Goal: Task Accomplishment & Management: Manage account settings

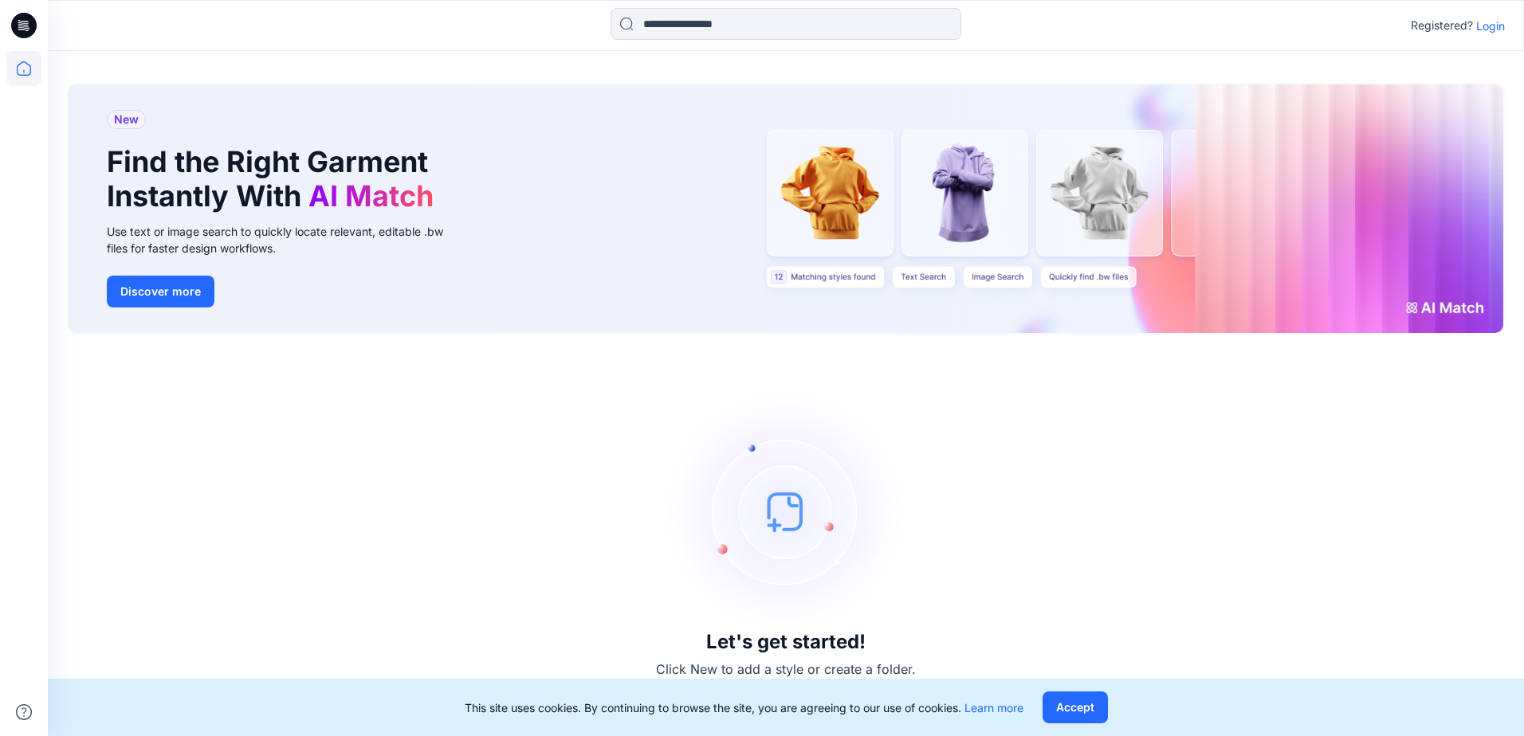
click at [1488, 29] on p "Login" at bounding box center [1490, 26] width 29 height 17
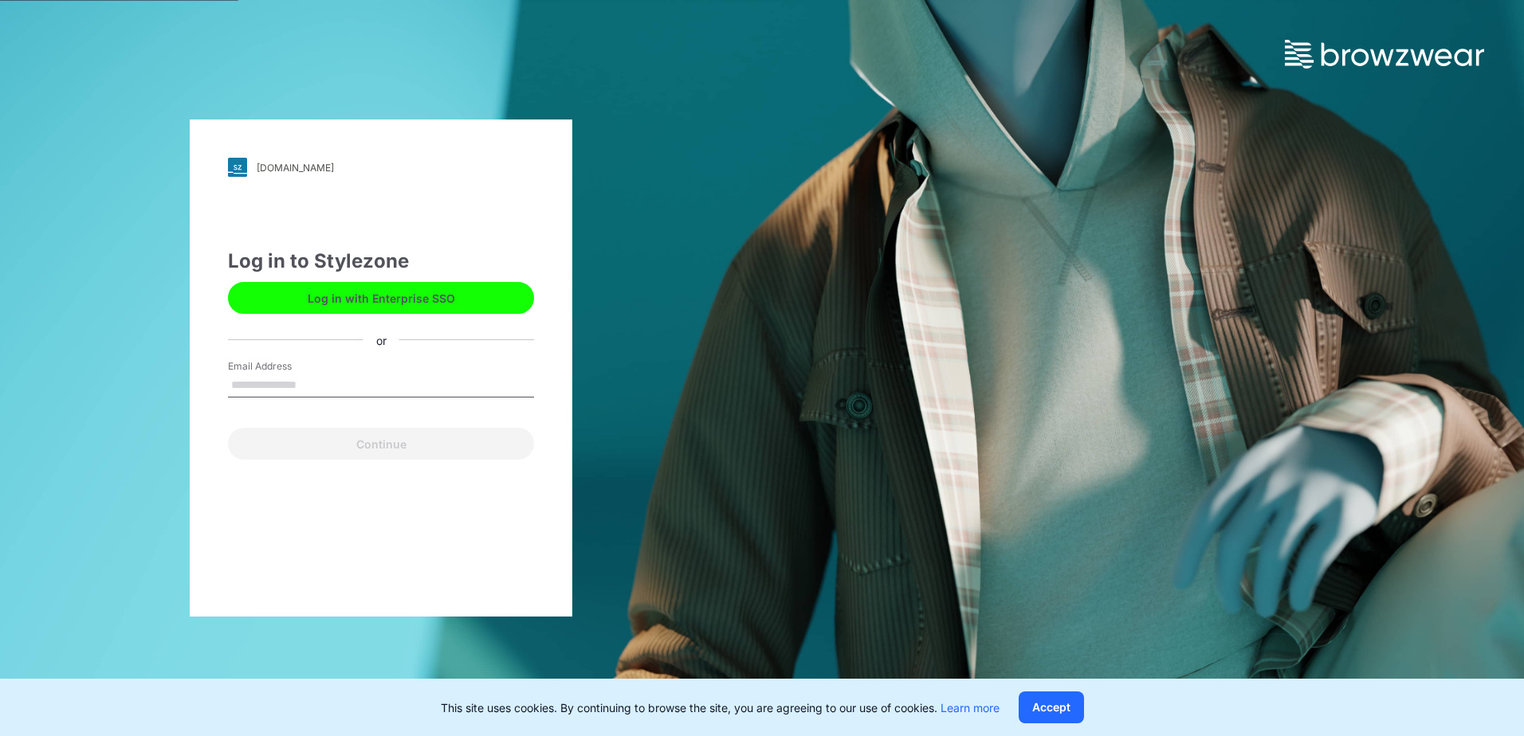
click at [361, 293] on button "Log in with Enterprise SSO" at bounding box center [381, 298] width 306 height 32
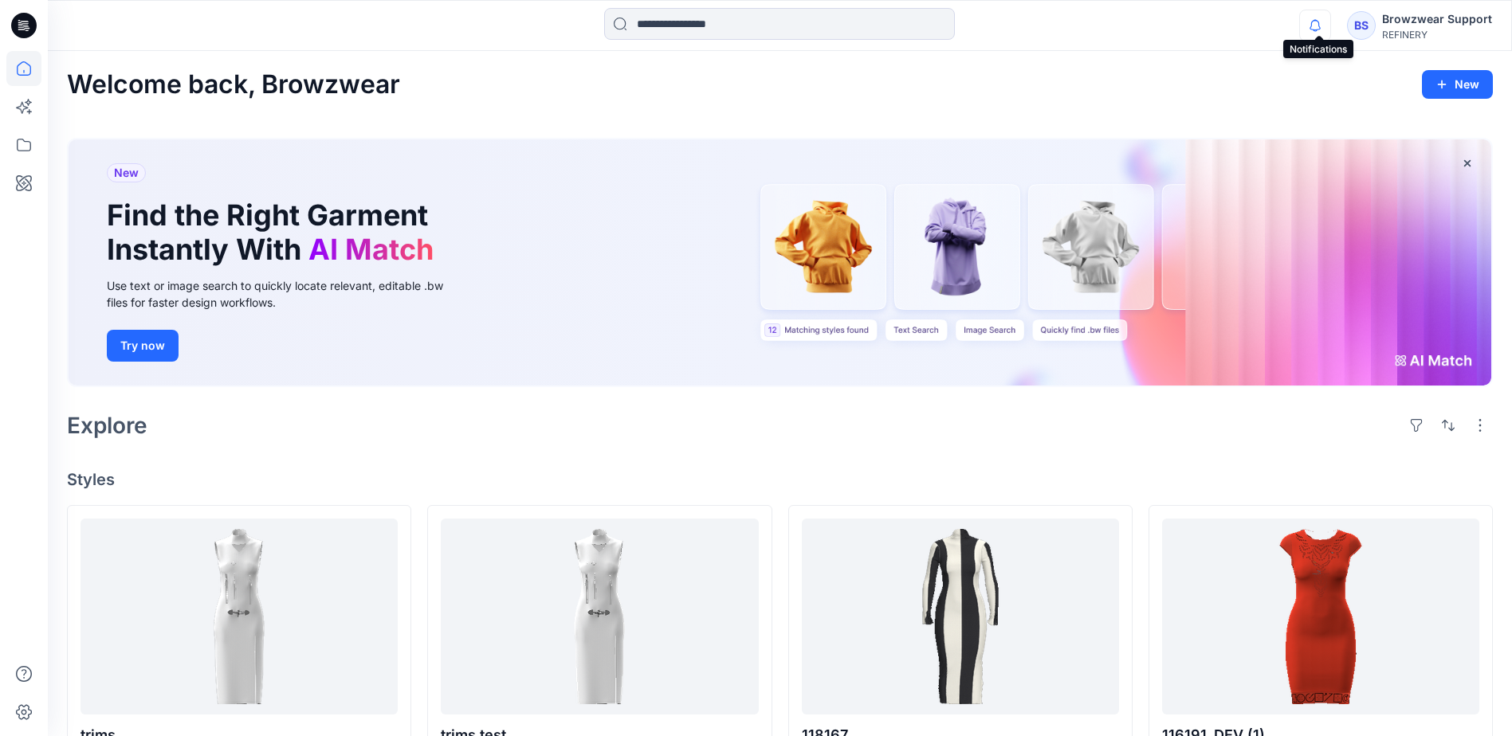
click at [1319, 32] on icon "button" at bounding box center [1315, 26] width 30 height 32
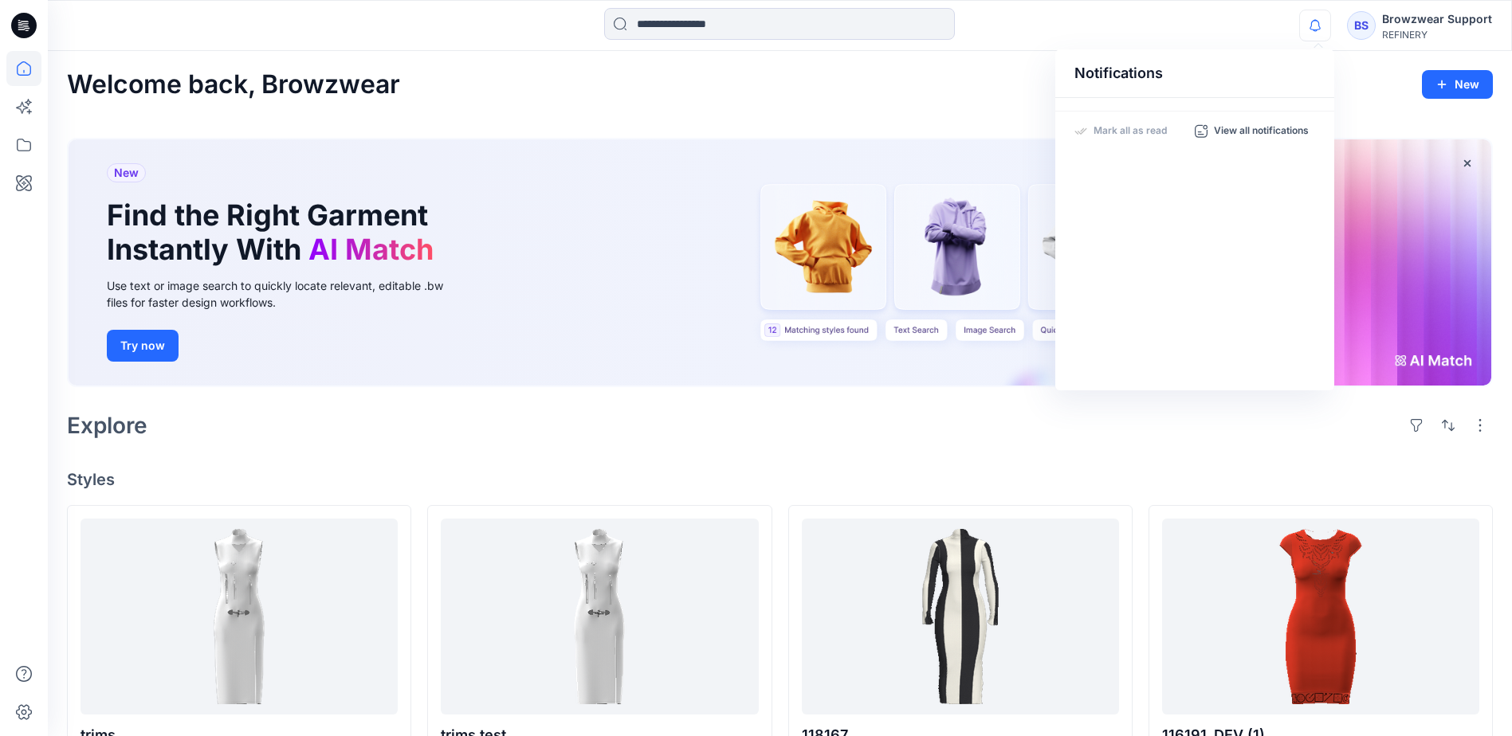
click at [1214, 27] on div "Notifications Mark all as read View all notifications BS Browzwear Support REFI…" at bounding box center [779, 25] width 1463 height 35
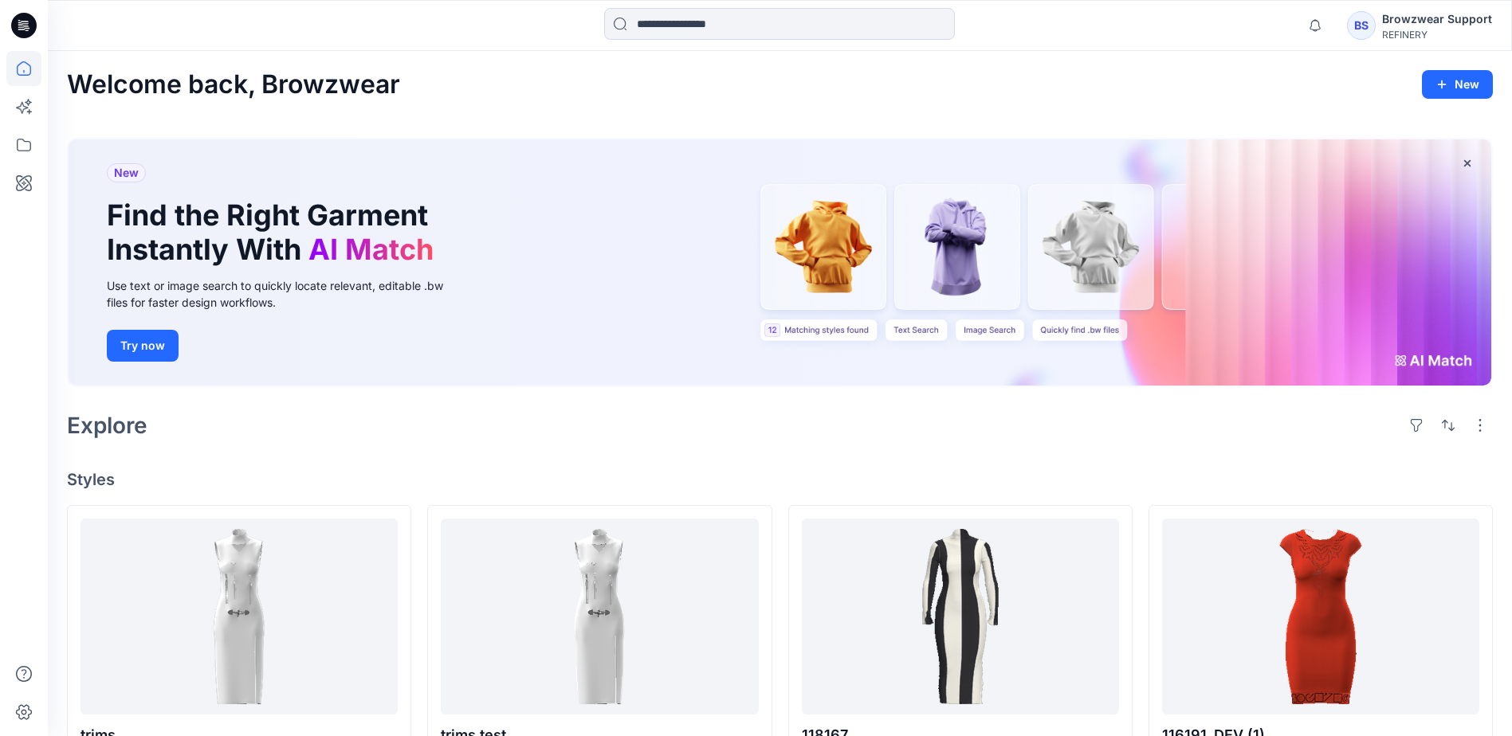
click at [1389, 22] on div "Browzwear Support" at bounding box center [1437, 19] width 110 height 19
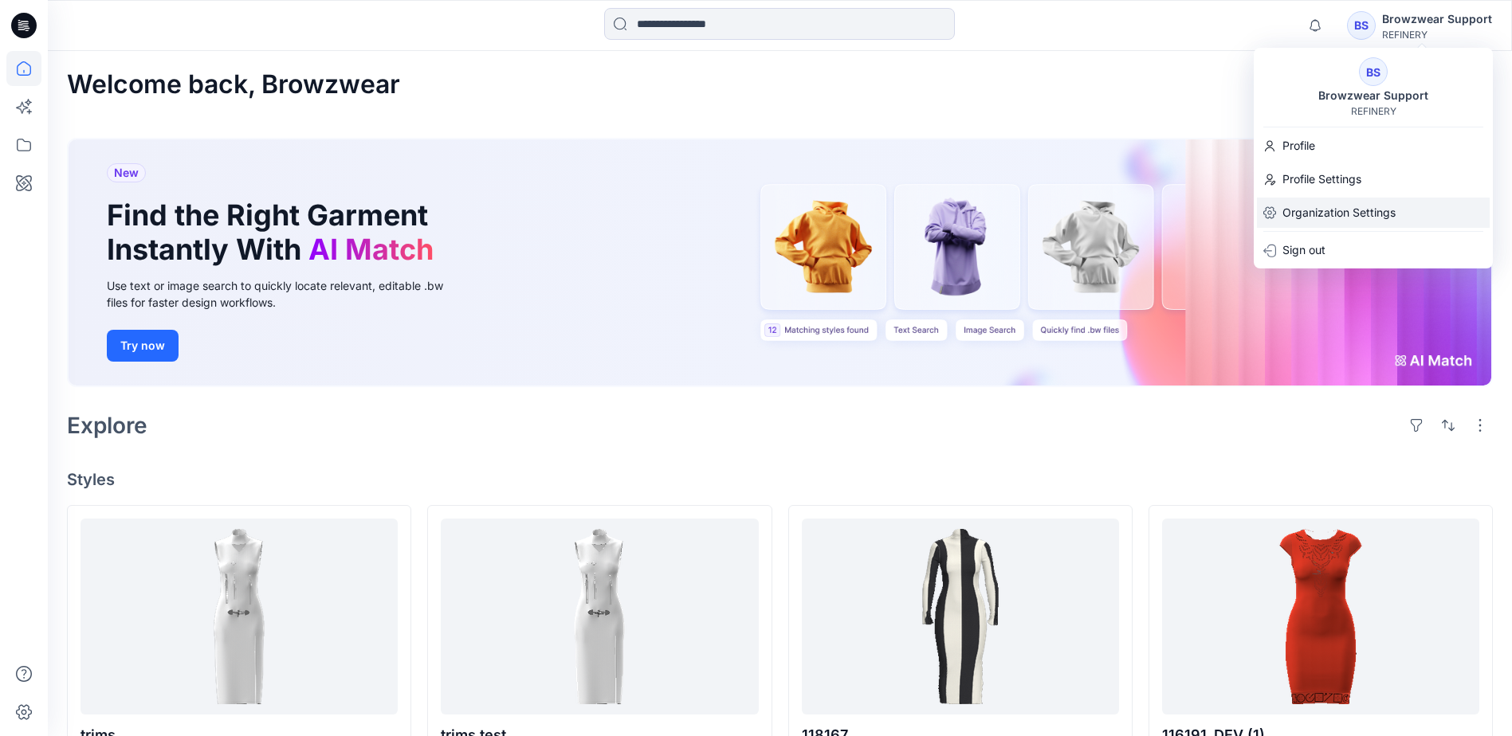
click at [1349, 219] on p "Organization Settings" at bounding box center [1338, 213] width 113 height 30
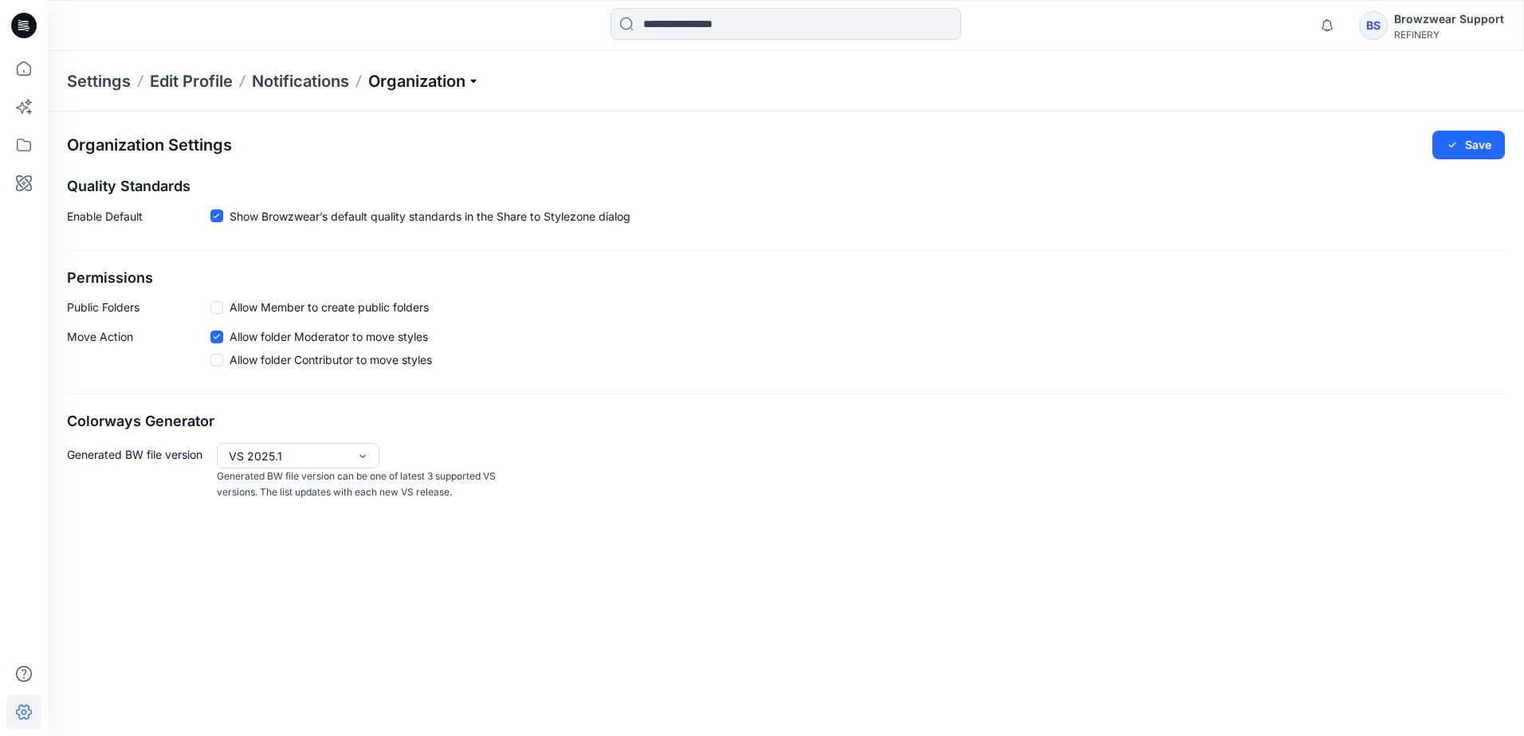
click at [480, 83] on p "Organization" at bounding box center [424, 81] width 112 height 22
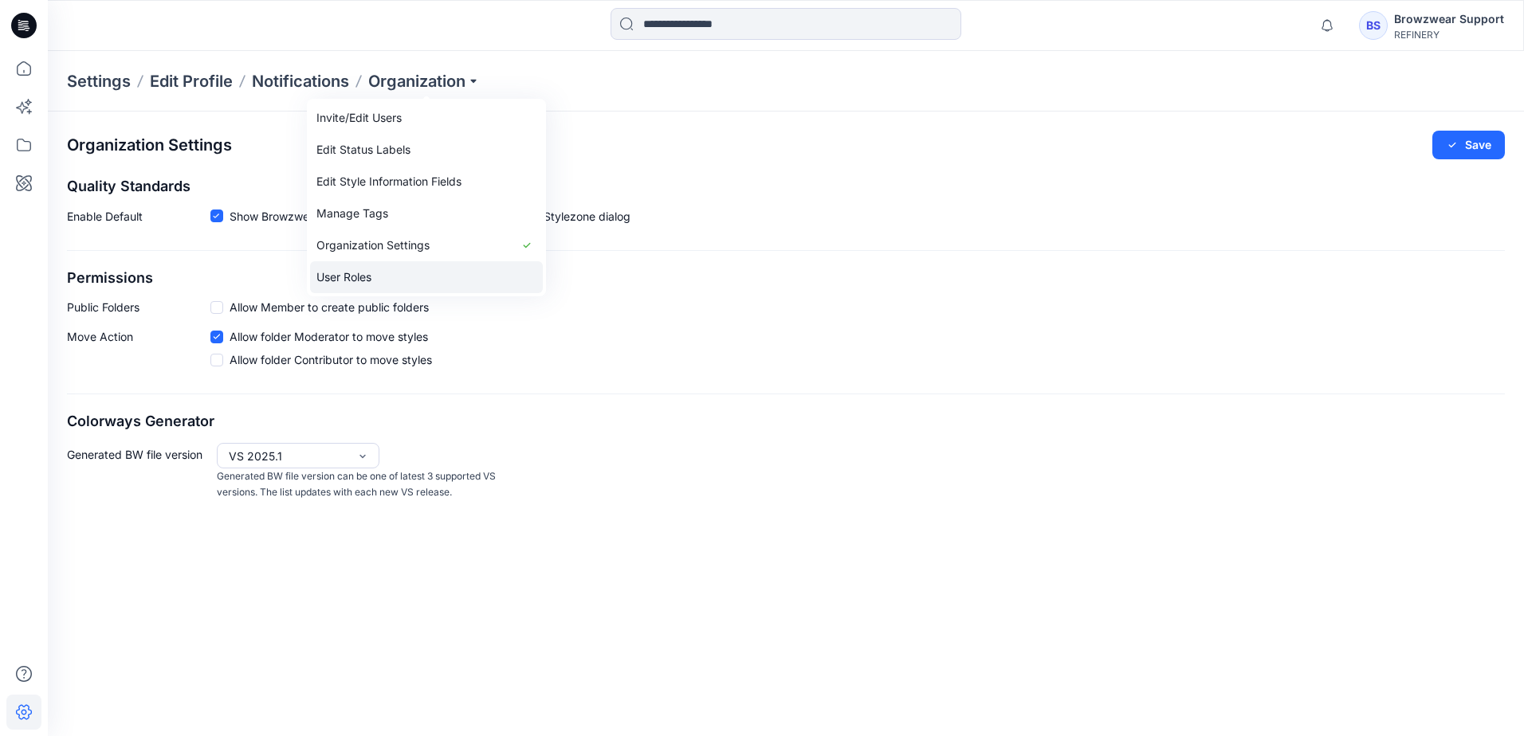
click at [375, 278] on link "User Roles" at bounding box center [426, 277] width 233 height 32
